Goal: Use online tool/utility

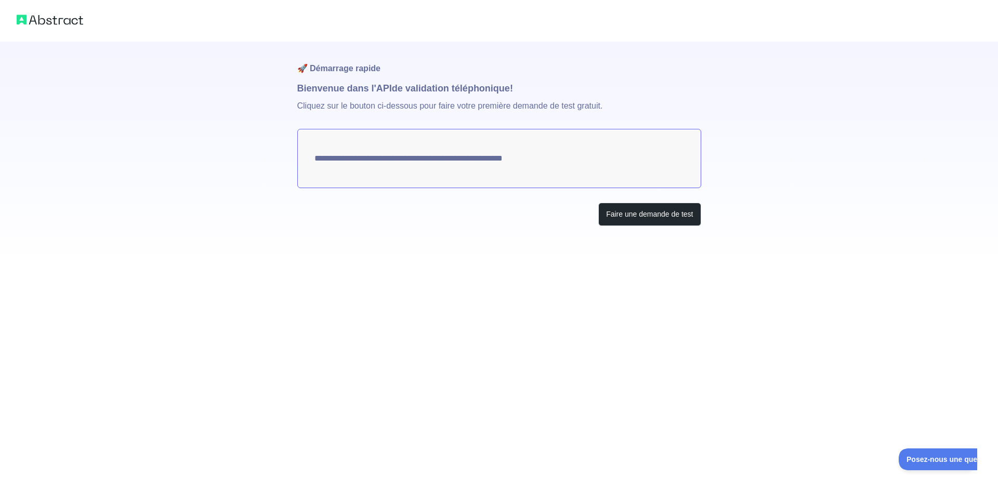
click at [521, 155] on textarea "**********" at bounding box center [499, 158] width 404 height 59
drag, startPoint x: 521, startPoint y: 155, endPoint x: 411, endPoint y: 162, distance: 109.4
click at [411, 162] on textarea "**********" at bounding box center [499, 158] width 404 height 59
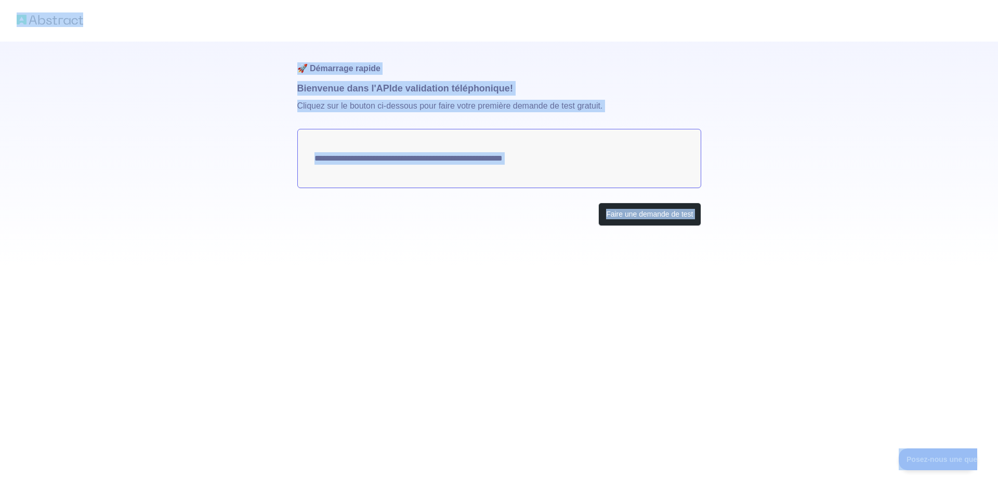
click at [430, 168] on textarea "**********" at bounding box center [499, 158] width 404 height 59
click at [523, 191] on div "**********" at bounding box center [499, 155] width 404 height 226
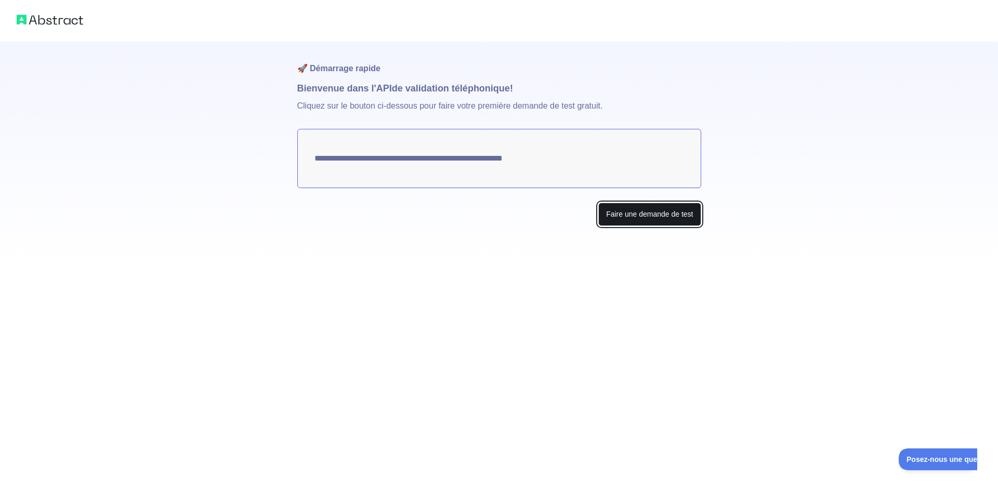
click at [631, 217] on font "Faire une demande de test" at bounding box center [649, 214] width 87 height 8
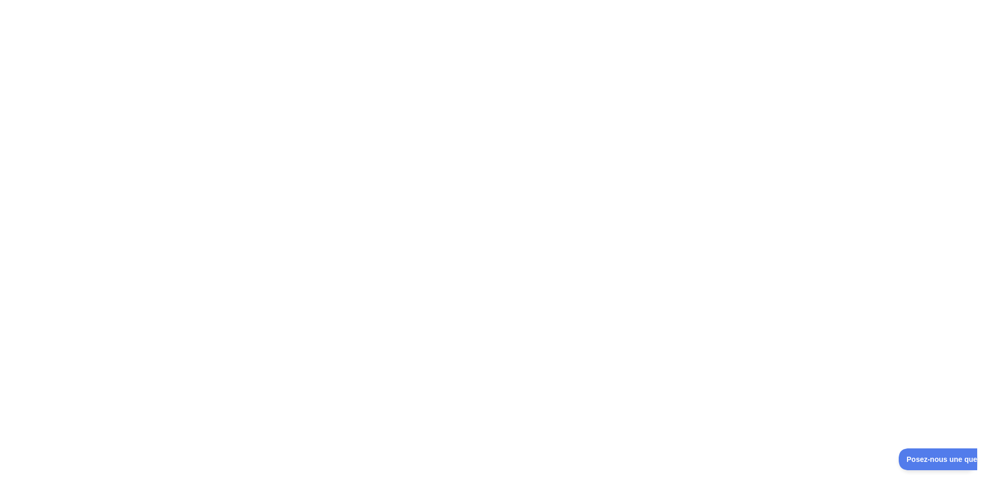
drag, startPoint x: 786, startPoint y: 397, endPoint x: 774, endPoint y: 388, distance: 14.9
drag, startPoint x: 694, startPoint y: 346, endPoint x: 676, endPoint y: 338, distance: 20.0
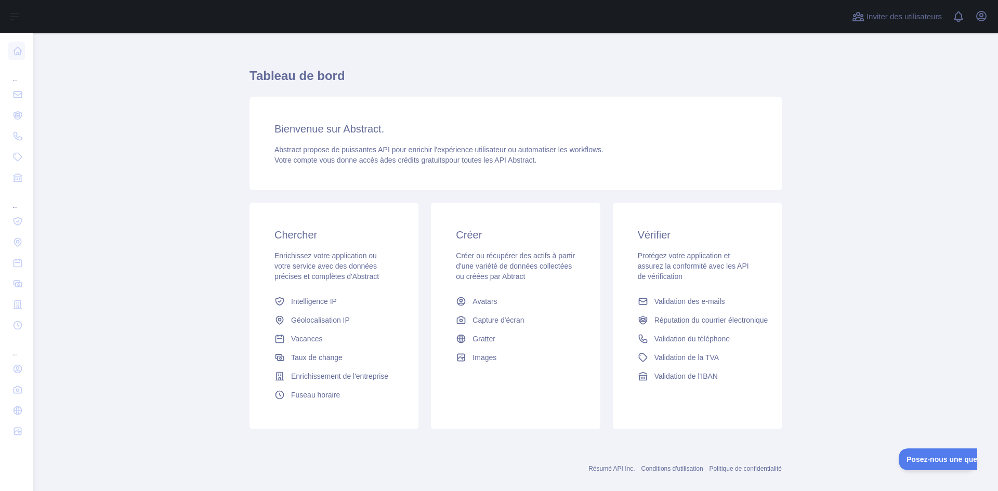
scroll to position [27, 0]
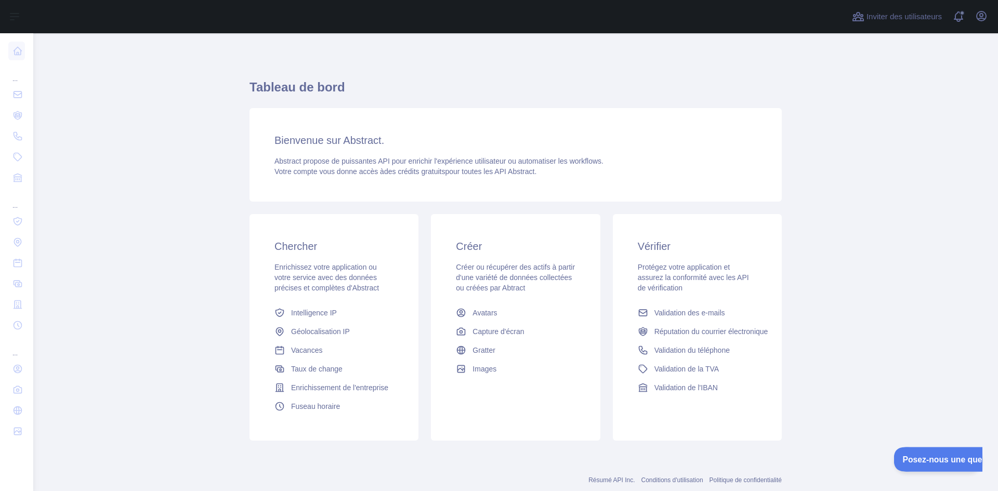
click at [915, 462] on font "Posez-nous une question" at bounding box center [946, 458] width 88 height 8
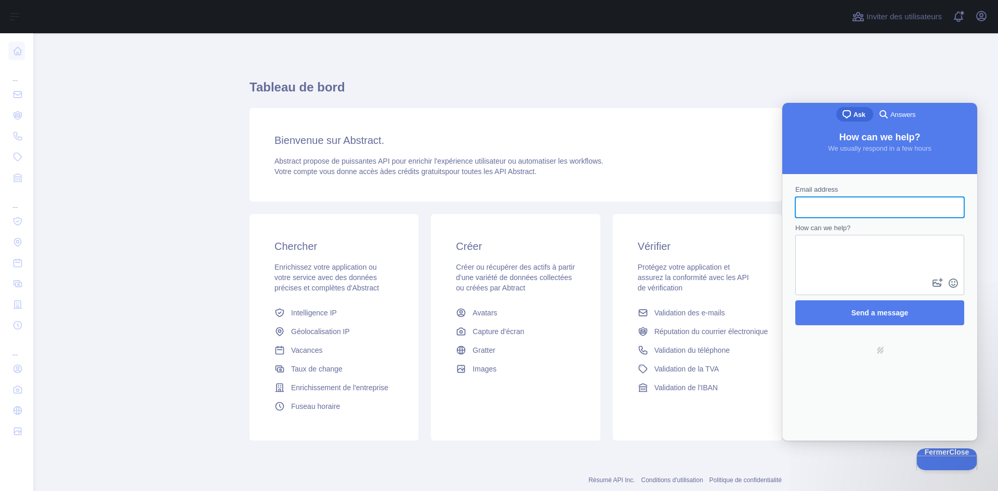
click at [891, 54] on main "Tableau de bord Bienvenue sur Abstract. Abstract propose de puissantes API pour…" at bounding box center [515, 262] width 965 height 458
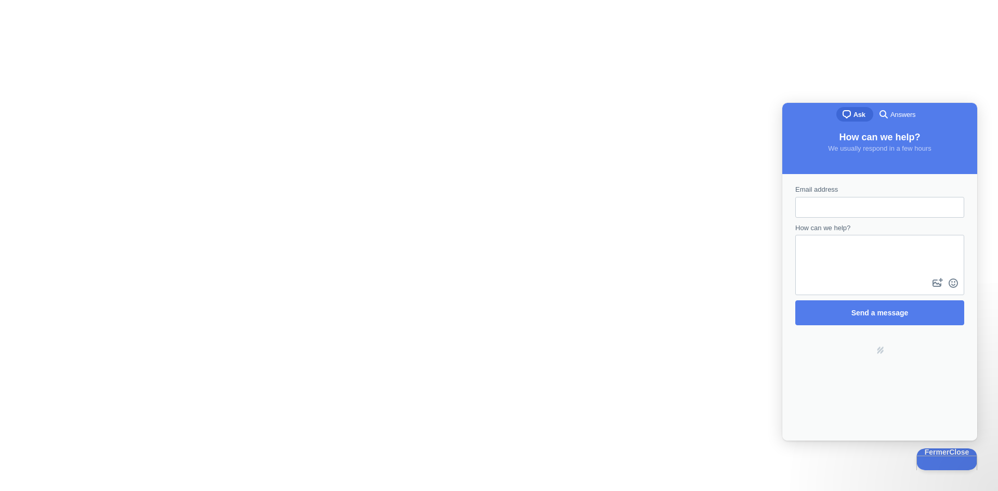
click at [923, 112] on div "search-medium Answers" at bounding box center [899, 115] width 50 height 17
drag, startPoint x: 877, startPoint y: 202, endPoint x: 845, endPoint y: 194, distance: 33.1
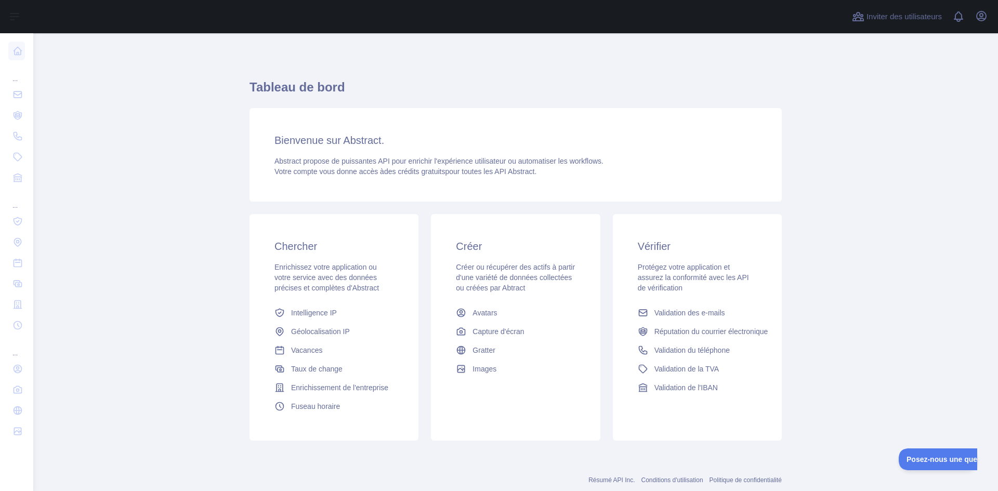
click at [302, 152] on div "Bienvenue sur Abstract. Abstract propose de puissantes API pour enrichir l'expé…" at bounding box center [516, 155] width 533 height 94
click at [971, 14] on span at bounding box center [963, 16] width 21 height 33
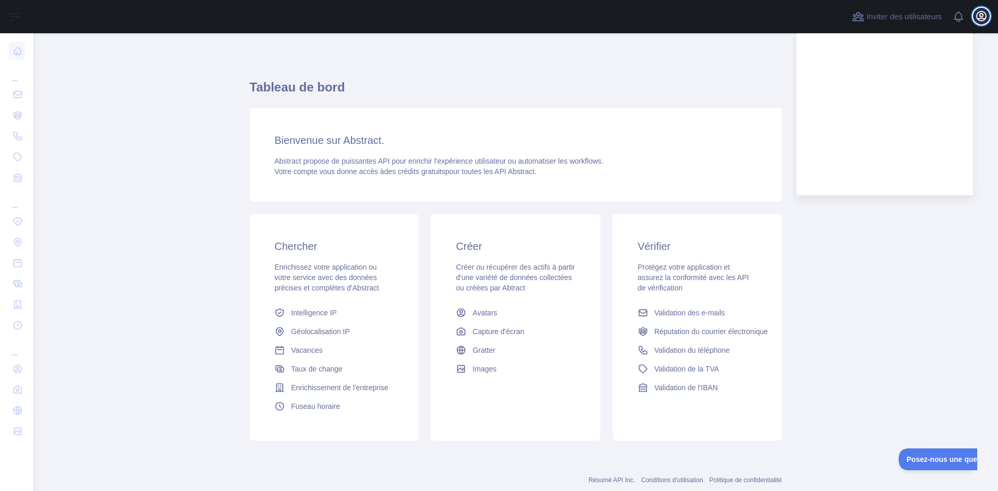
click at [979, 15] on icon "button" at bounding box center [982, 16] width 12 height 12
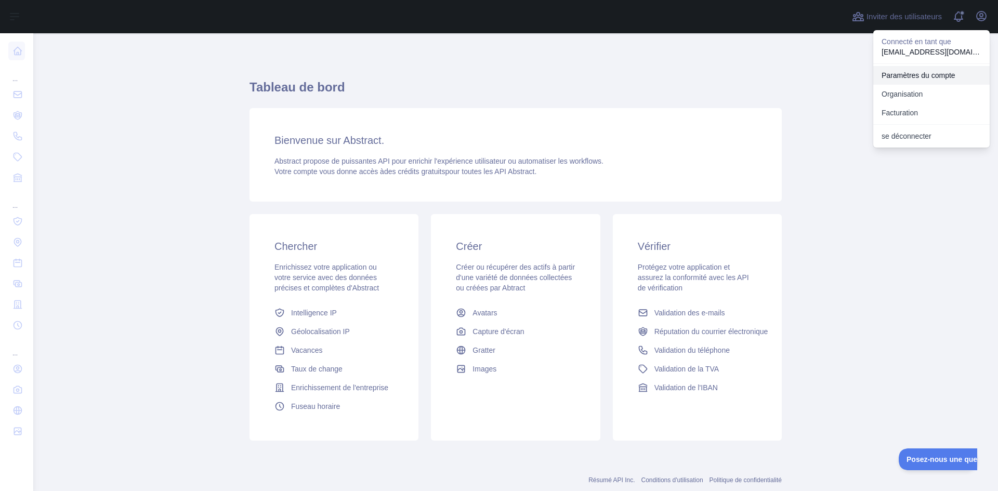
click at [944, 77] on font "Paramètres du compte" at bounding box center [919, 75] width 74 height 8
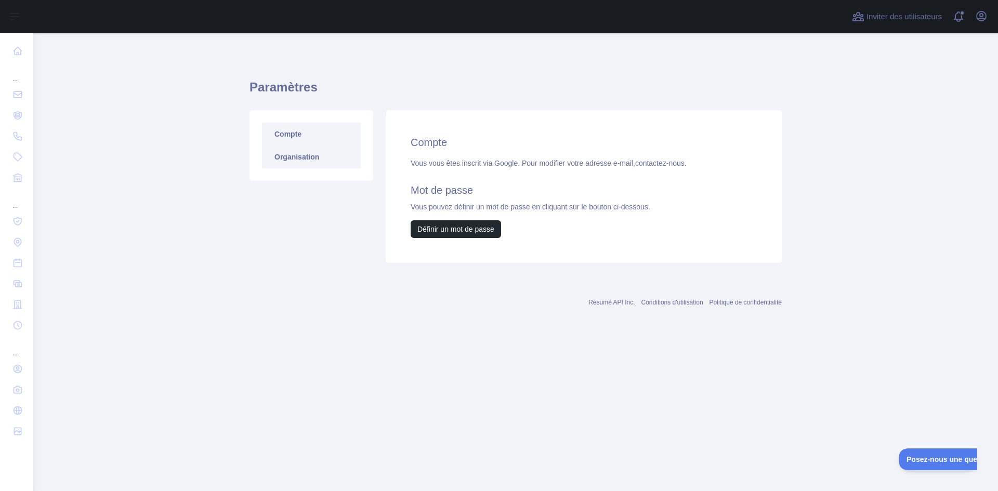
click at [324, 160] on link "Organisation" at bounding box center [311, 157] width 99 height 23
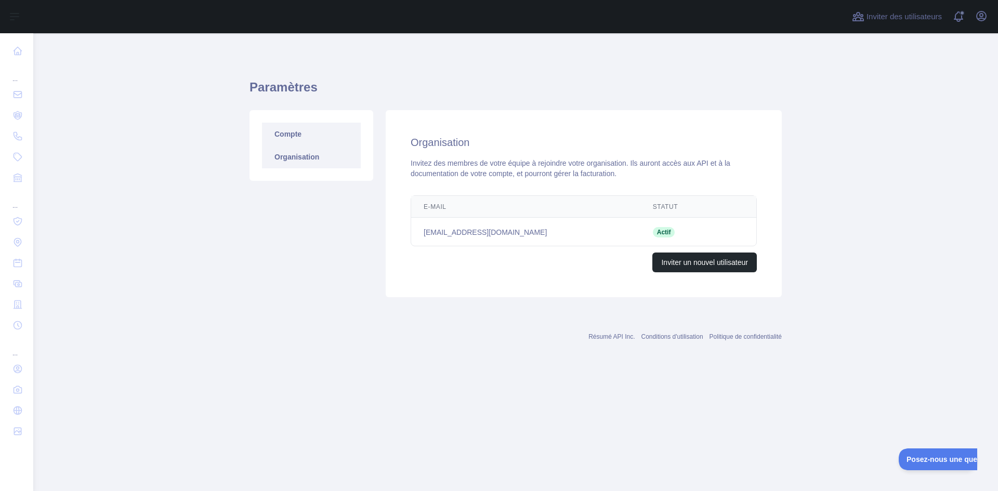
click at [277, 133] on font "Compte" at bounding box center [288, 134] width 27 height 8
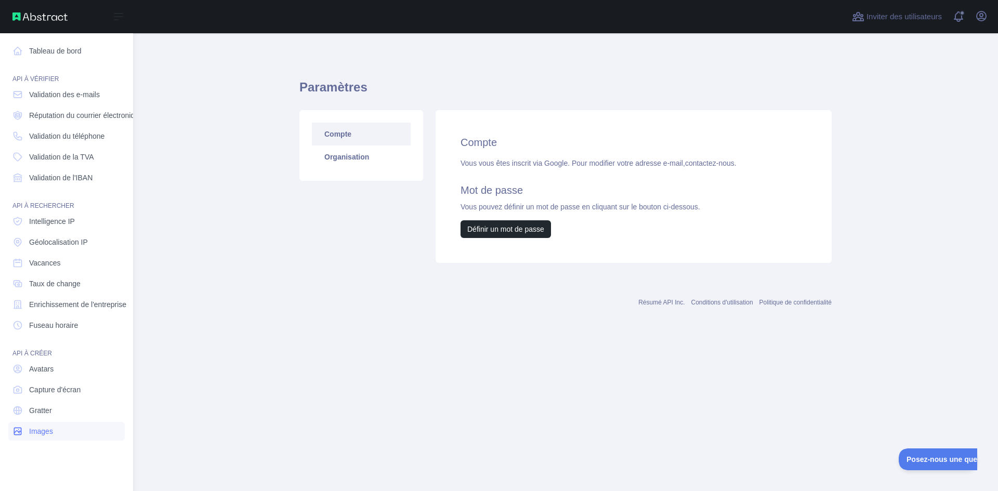
click at [31, 424] on link "Images" at bounding box center [66, 431] width 116 height 19
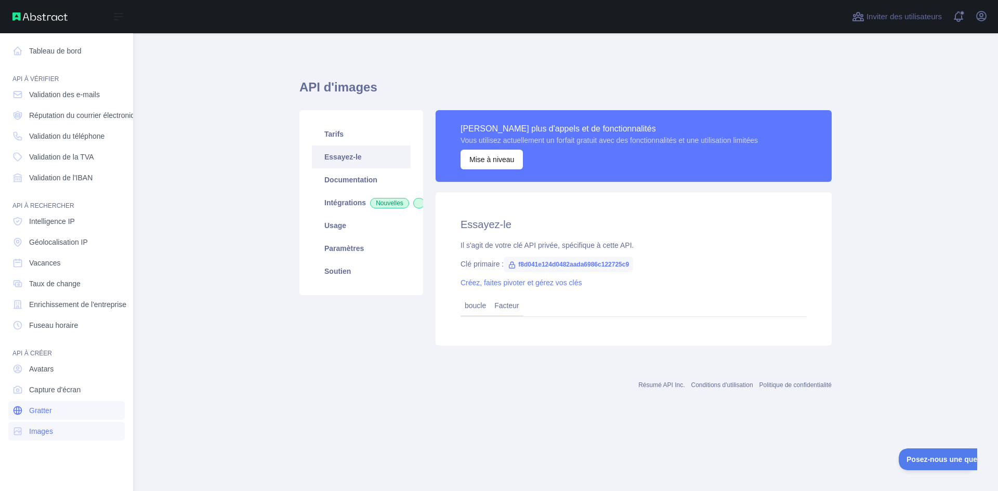
click at [35, 414] on font "Gratter" at bounding box center [40, 411] width 23 height 8
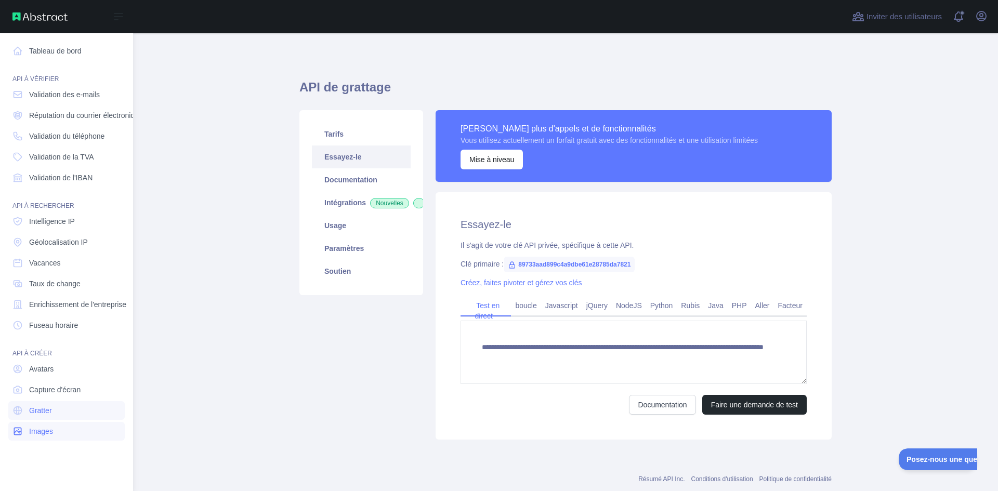
click at [36, 424] on link "Images" at bounding box center [66, 431] width 116 height 19
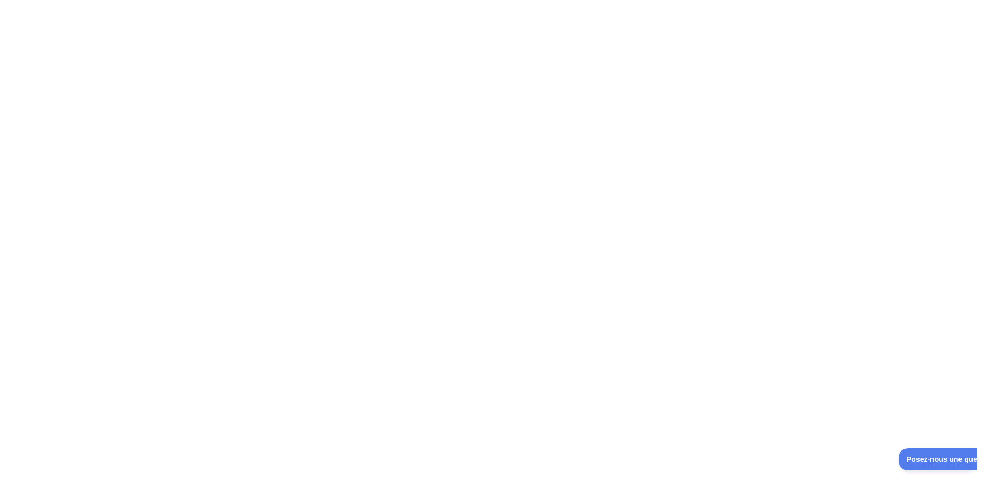
drag, startPoint x: 482, startPoint y: 178, endPoint x: 486, endPoint y: 183, distance: 6.6
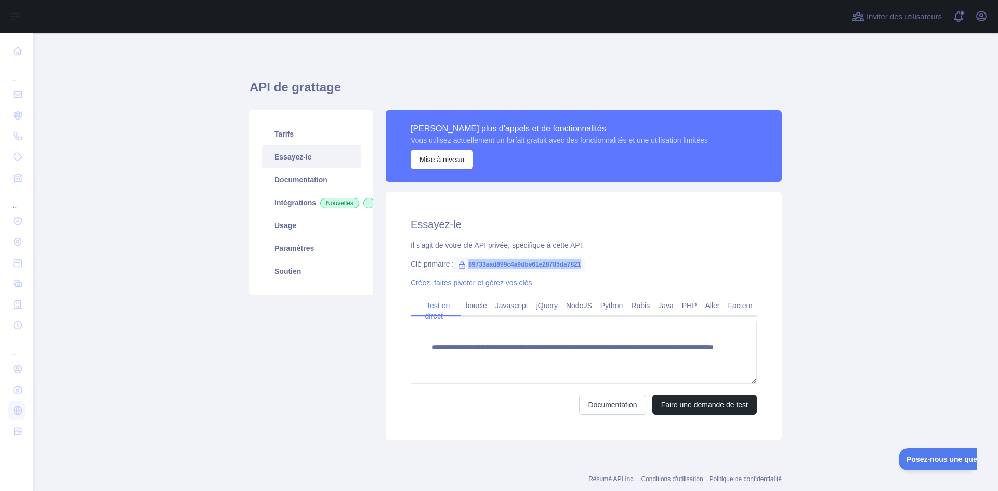
drag, startPoint x: 585, startPoint y: 267, endPoint x: 460, endPoint y: 259, distance: 125.0
click at [460, 259] on div "Clé primaire : 89733aad899c4a9dbe61e28785da7821" at bounding box center [584, 264] width 346 height 10
copy font "89733aad899c4a9dbe61e28785da7821"
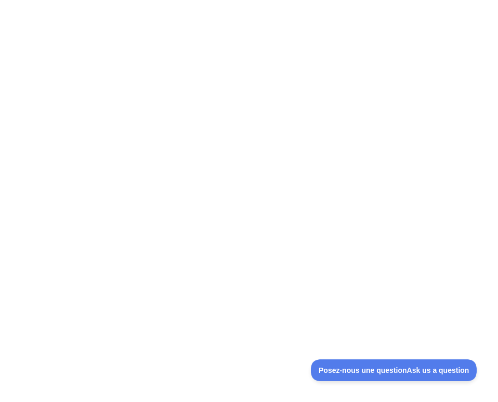
click at [143, 384] on div at bounding box center [249, 201] width 498 height 402
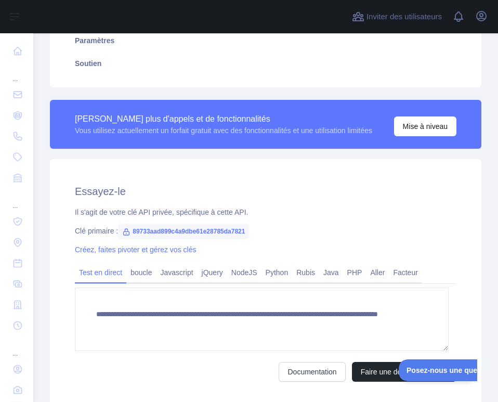
click at [226, 233] on font "89733aad899c4a9dbe61e28785da7821" at bounding box center [189, 231] width 112 height 7
drag, startPoint x: 251, startPoint y: 232, endPoint x: 130, endPoint y: 236, distance: 120.7
click at [130, 236] on span "89733aad899c4a9dbe61e28785da7821" at bounding box center [183, 232] width 131 height 16
copy font "89733aad899c4a9dbe61e28785da7821"
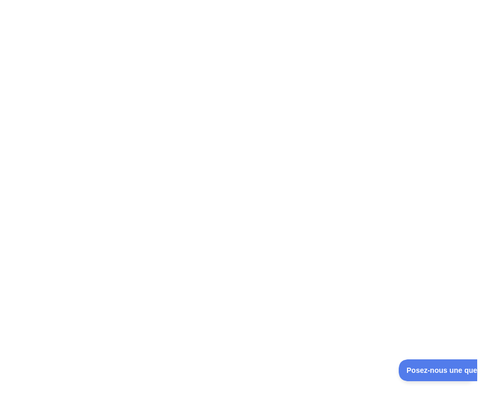
drag, startPoint x: 247, startPoint y: 162, endPoint x: 243, endPoint y: 170, distance: 8.8
drag, startPoint x: 241, startPoint y: 165, endPoint x: 233, endPoint y: 160, distance: 9.8
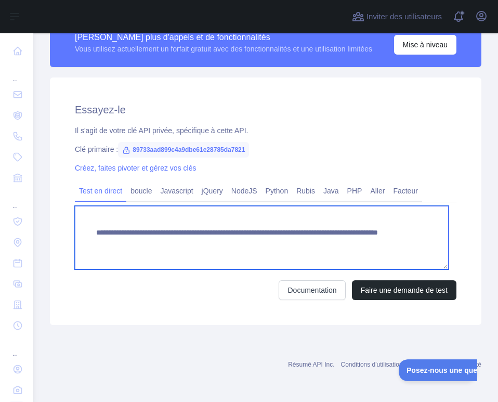
drag, startPoint x: 95, startPoint y: 244, endPoint x: 377, endPoint y: 250, distance: 282.4
click at [377, 250] on textarea "**********" at bounding box center [262, 237] width 374 height 63
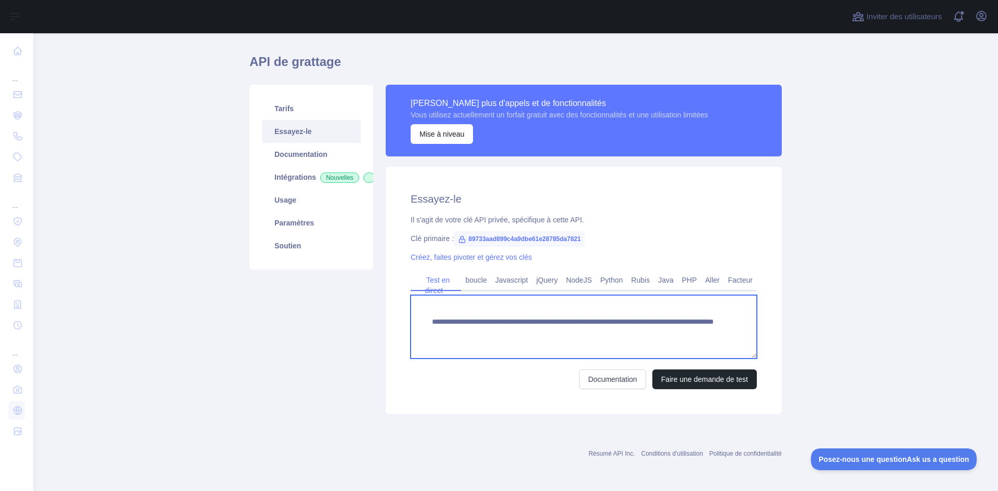
click at [456, 332] on textarea "**********" at bounding box center [584, 326] width 346 height 63
drag, startPoint x: 689, startPoint y: 335, endPoint x: 425, endPoint y: 346, distance: 264.4
click at [425, 346] on textarea "**********" at bounding box center [584, 326] width 346 height 63
